Goal: Find specific page/section: Find specific page/section

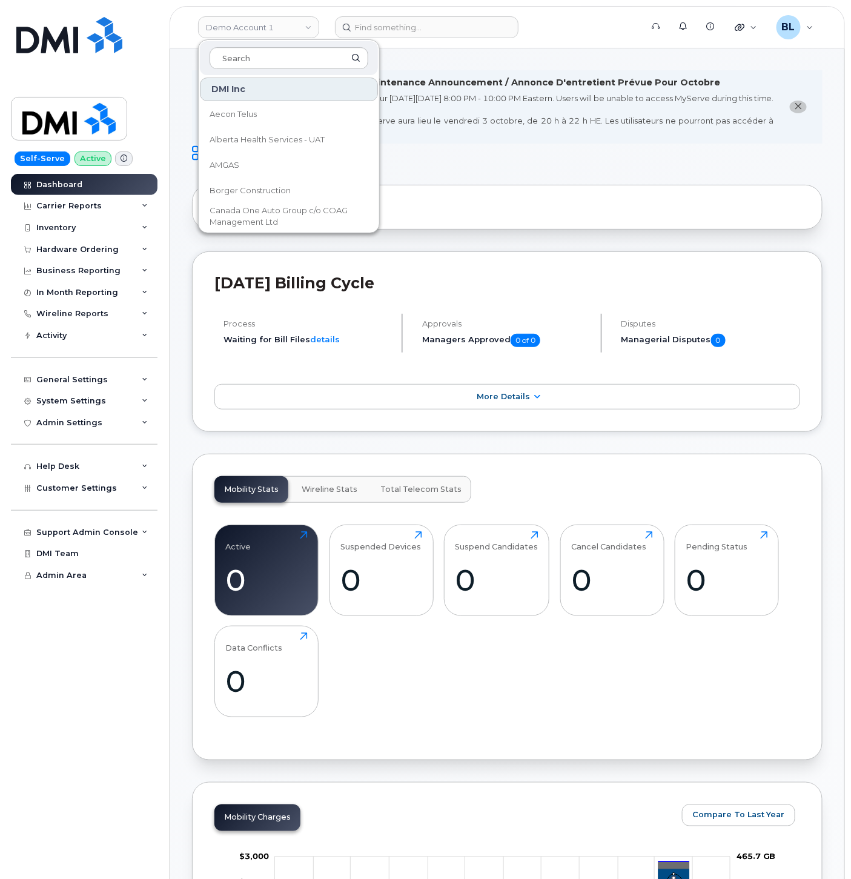
click at [764, 481] on div "Mobility Stats Wireline Stats Total Telecom Stats Active 0 Click to view more S…" at bounding box center [507, 607] width 630 height 306
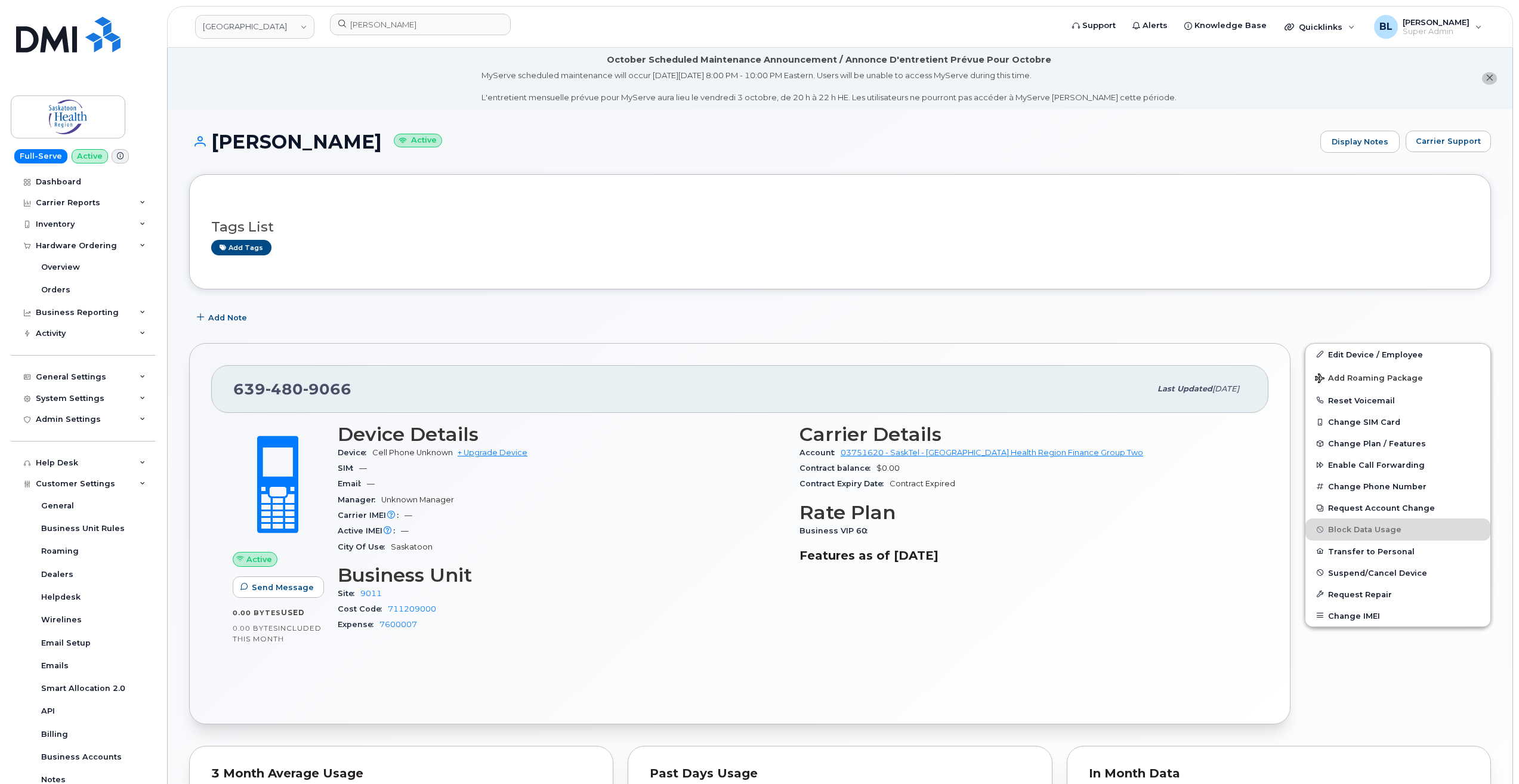
click at [473, 396] on div "639 480 9066" at bounding box center [692, 388] width 917 height 25
drag, startPoint x: 285, startPoint y: 389, endPoint x: 356, endPoint y: 395, distance: 71.3
click at [356, 395] on div "639 480 9066" at bounding box center [692, 388] width 917 height 25
click at [358, 395] on div "639 480 9066" at bounding box center [692, 388] width 917 height 25
click at [512, 285] on div "Tags List Add tags" at bounding box center [839, 231] width 1301 height 114
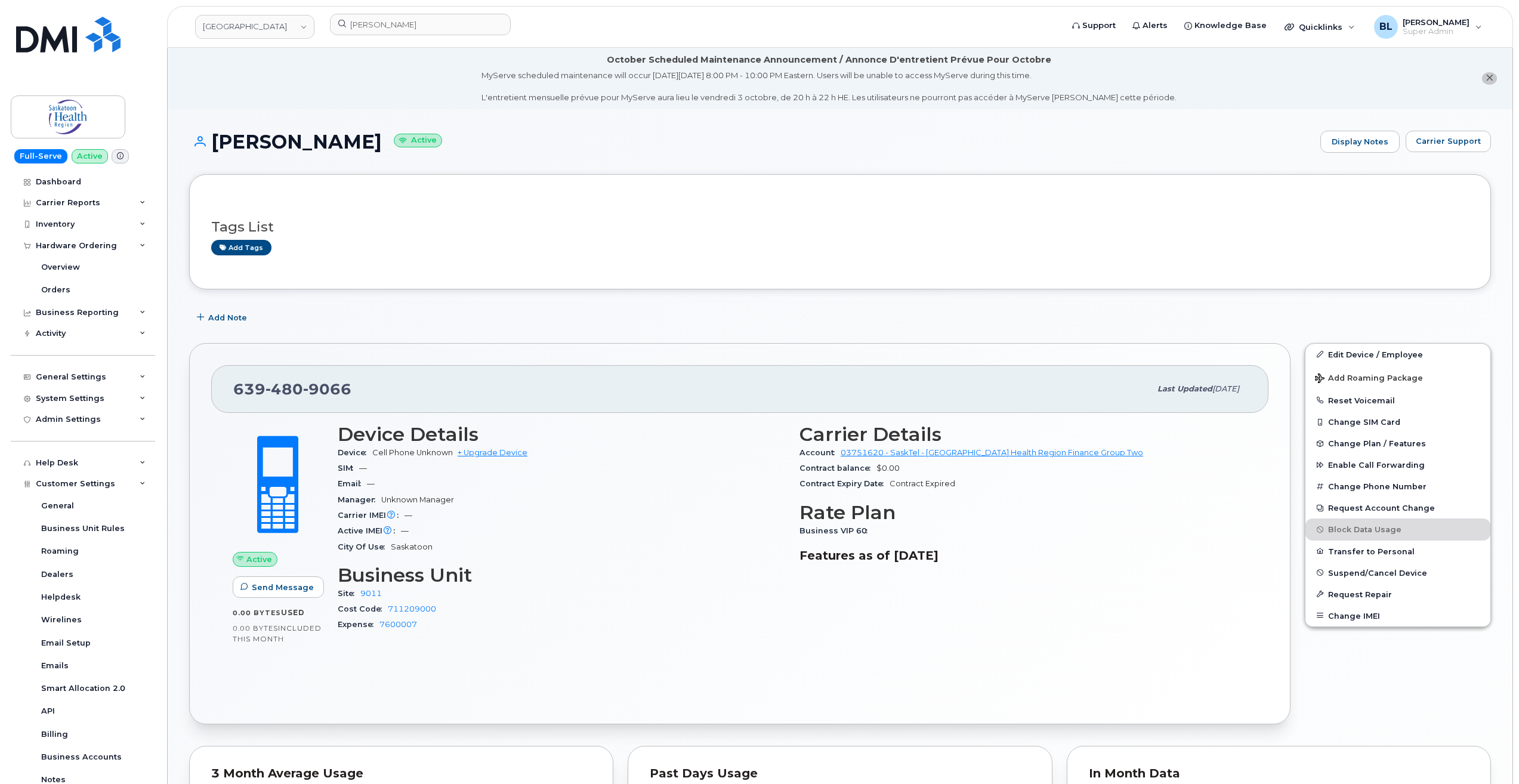
click at [530, 257] on div "Tags List Add tags" at bounding box center [839, 230] width 1257 height 70
